Goal: Task Accomplishment & Management: Complete application form

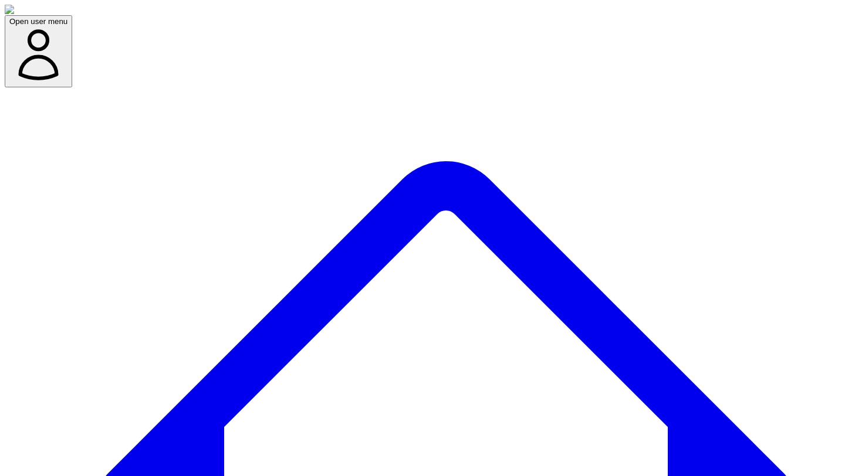
select select "**********"
type textarea "*"
